Goal: Navigation & Orientation: Find specific page/section

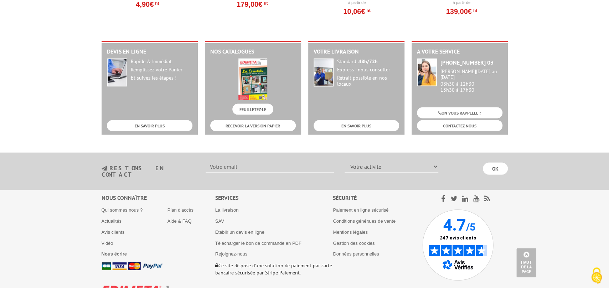
scroll to position [902, 0]
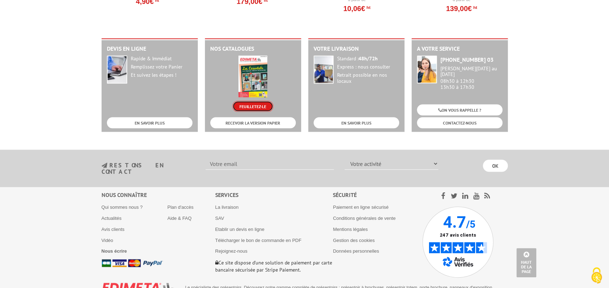
click at [254, 103] on link "FEUILLETEZ-LE" at bounding box center [252, 105] width 41 height 11
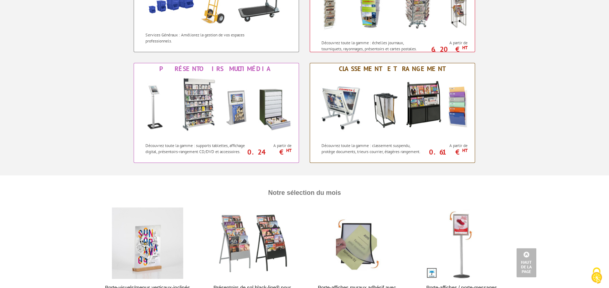
scroll to position [588, 0]
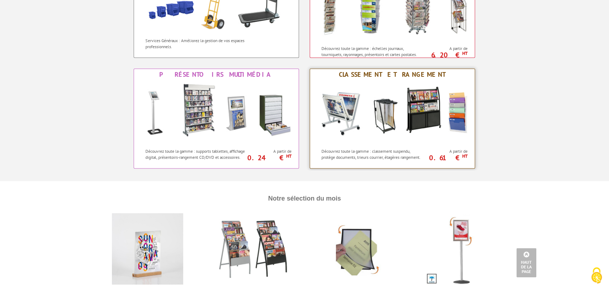
click at [386, 105] on img at bounding box center [392, 112] width 157 height 64
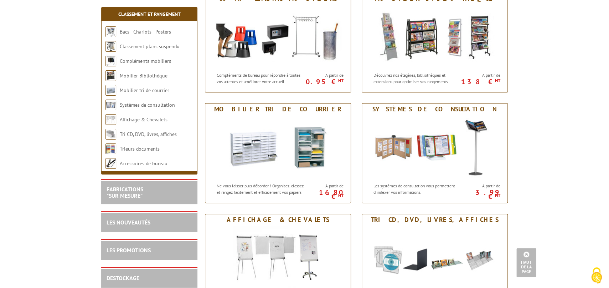
scroll to position [353, 0]
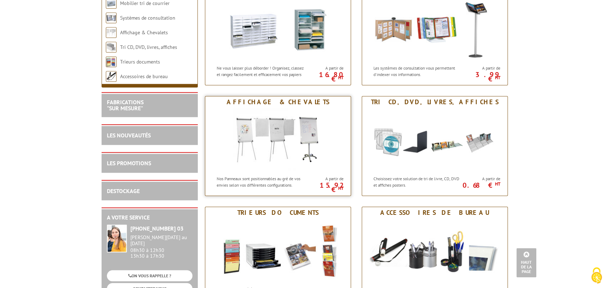
click at [294, 143] on img at bounding box center [277, 140] width 89 height 64
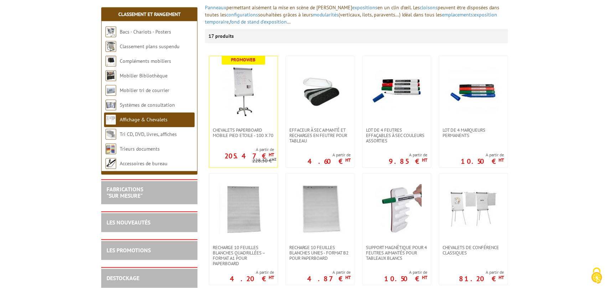
scroll to position [118, 0]
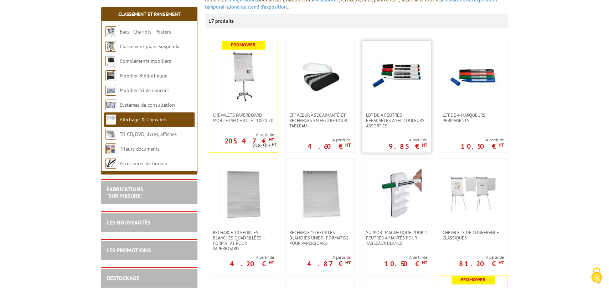
click at [397, 107] on link at bounding box center [396, 76] width 68 height 71
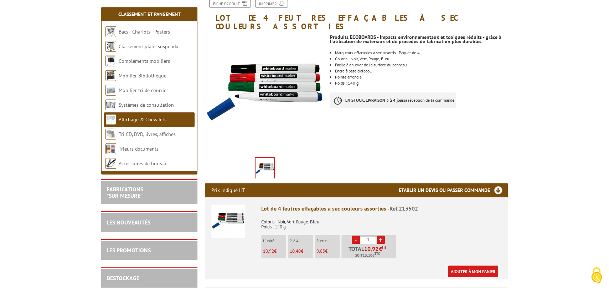
scroll to position [157, 0]
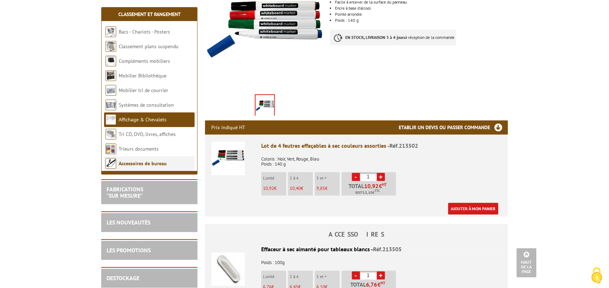
click at [147, 161] on link "Accessoires de bureau" at bounding box center [143, 163] width 48 height 6
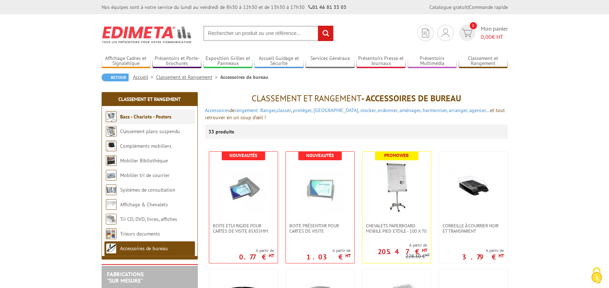
click at [151, 116] on link "Bacs - Chariots - Posters" at bounding box center [145, 116] width 51 height 6
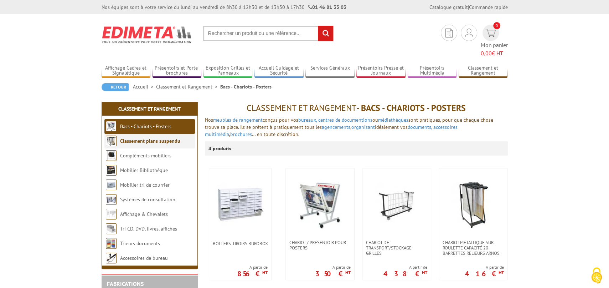
click at [143, 138] on link "Classement plans suspendu" at bounding box center [150, 141] width 60 height 6
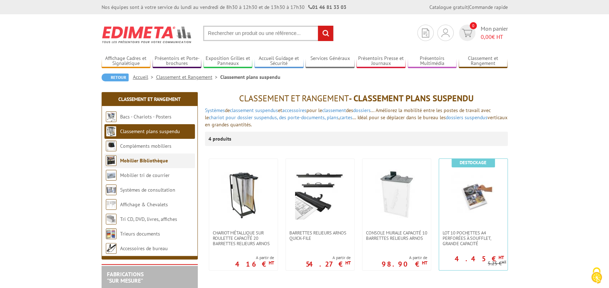
click at [155, 160] on link "Mobilier Bibliothèque" at bounding box center [144, 160] width 48 height 6
